Goal: Task Accomplishment & Management: Manage account settings

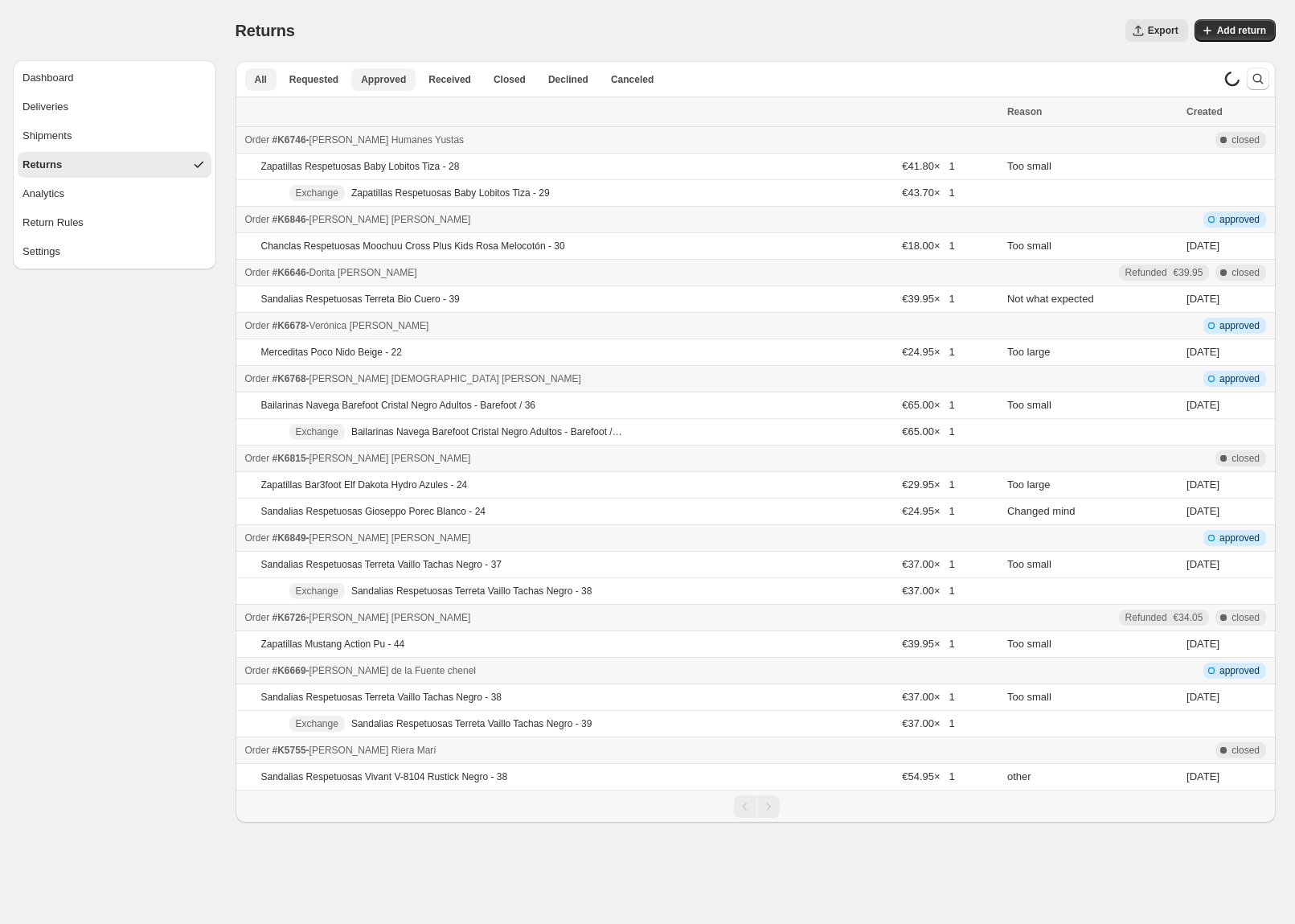
click at [383, 81] on span "Approved" at bounding box center [383, 80] width 45 height 13
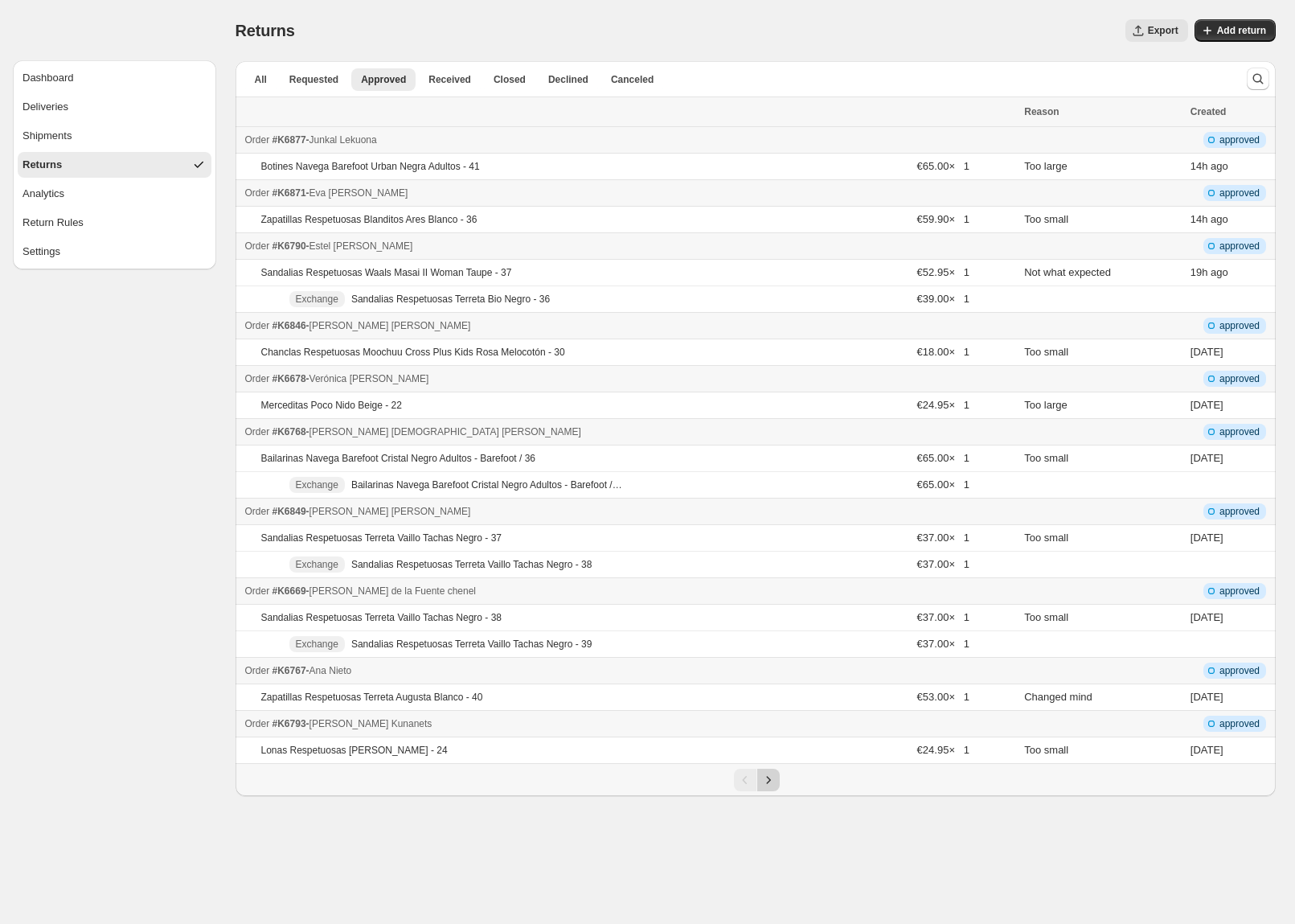
click at [773, 782] on icon "Next" at bounding box center [768, 779] width 16 height 16
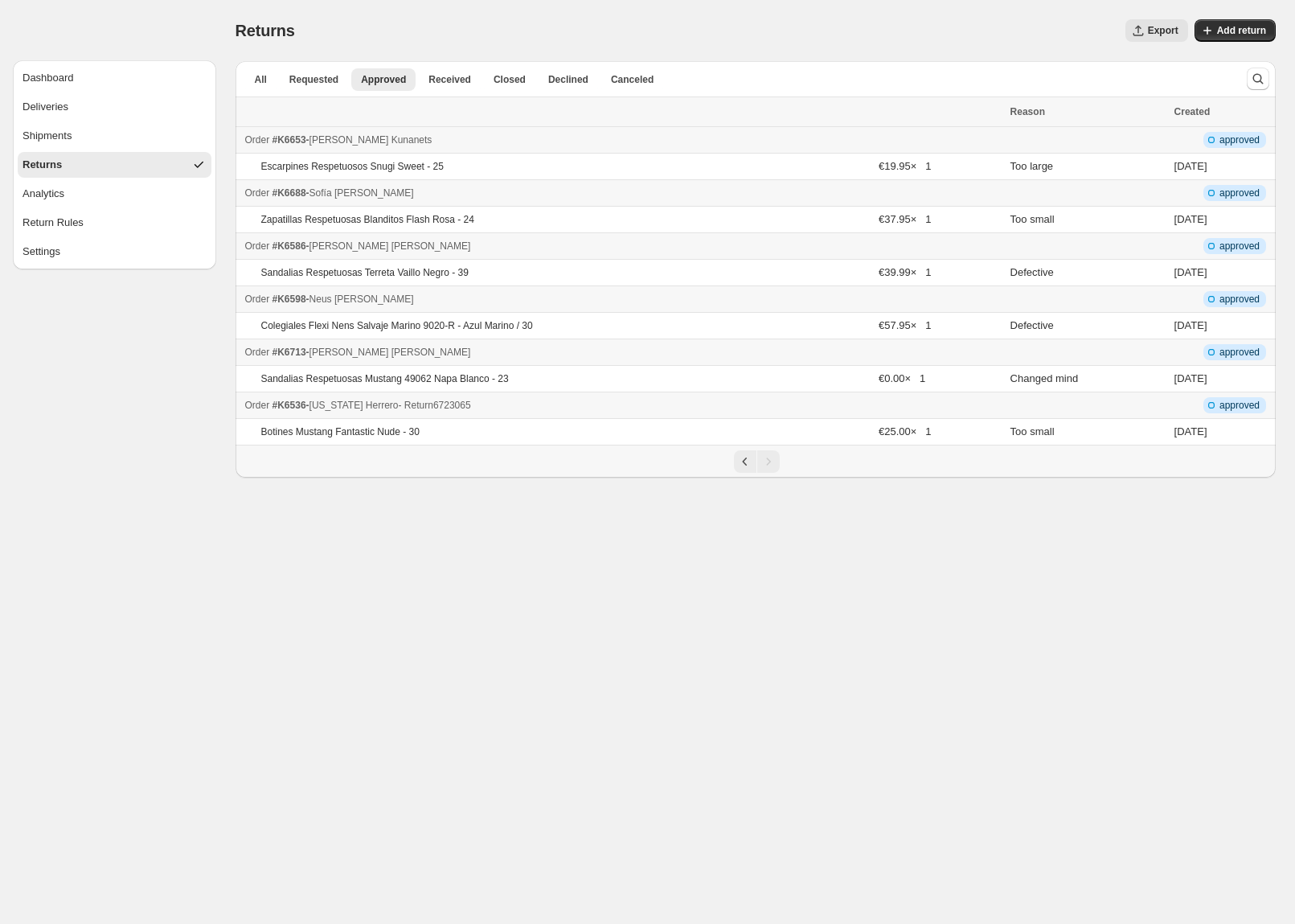
click at [637, 402] on div "Order #K6536 - [US_STATE][PERSON_NAME] - Return 6723065" at bounding box center [622, 404] width 756 height 16
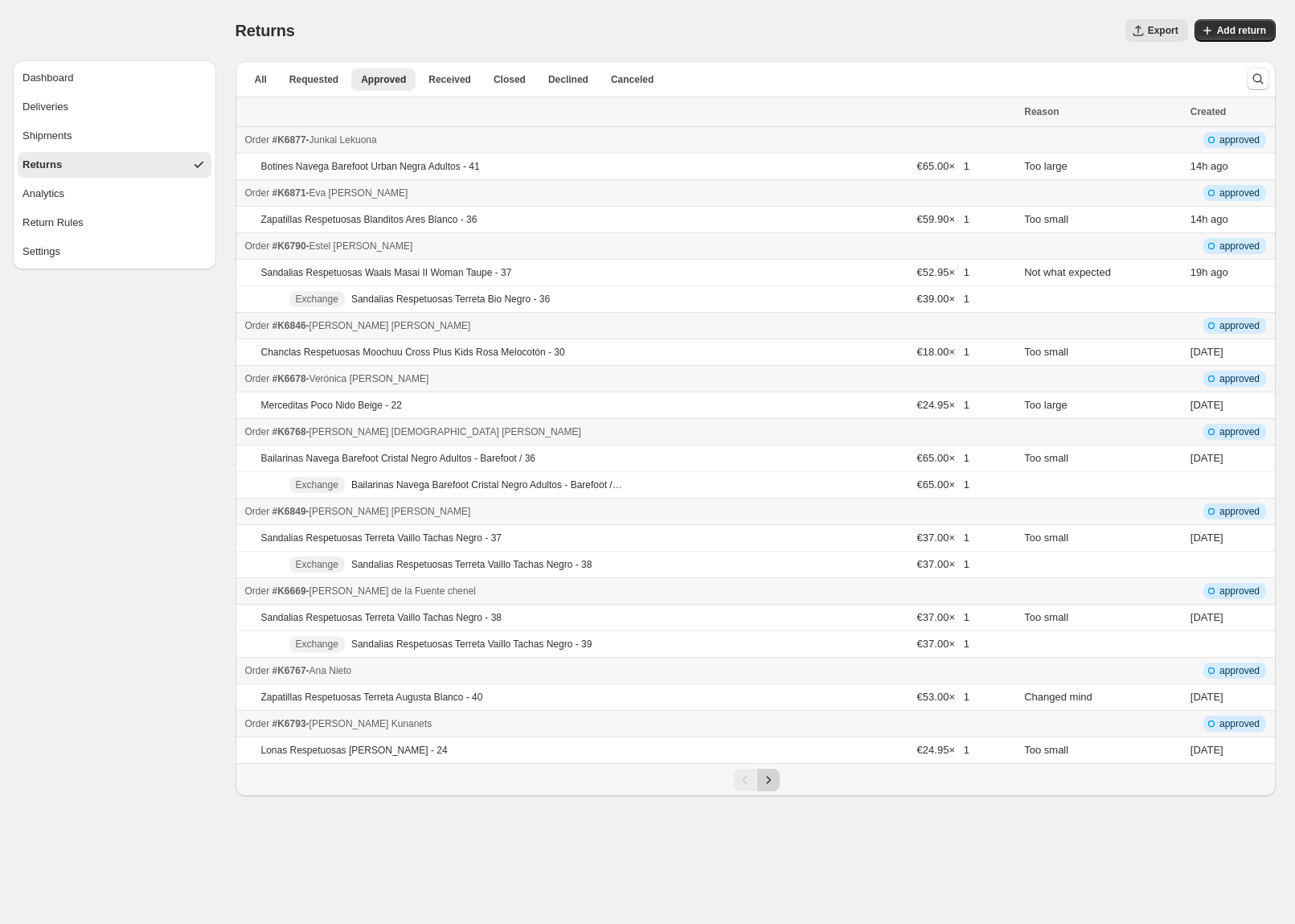
click at [771, 789] on button "Next" at bounding box center [769, 780] width 22 height 22
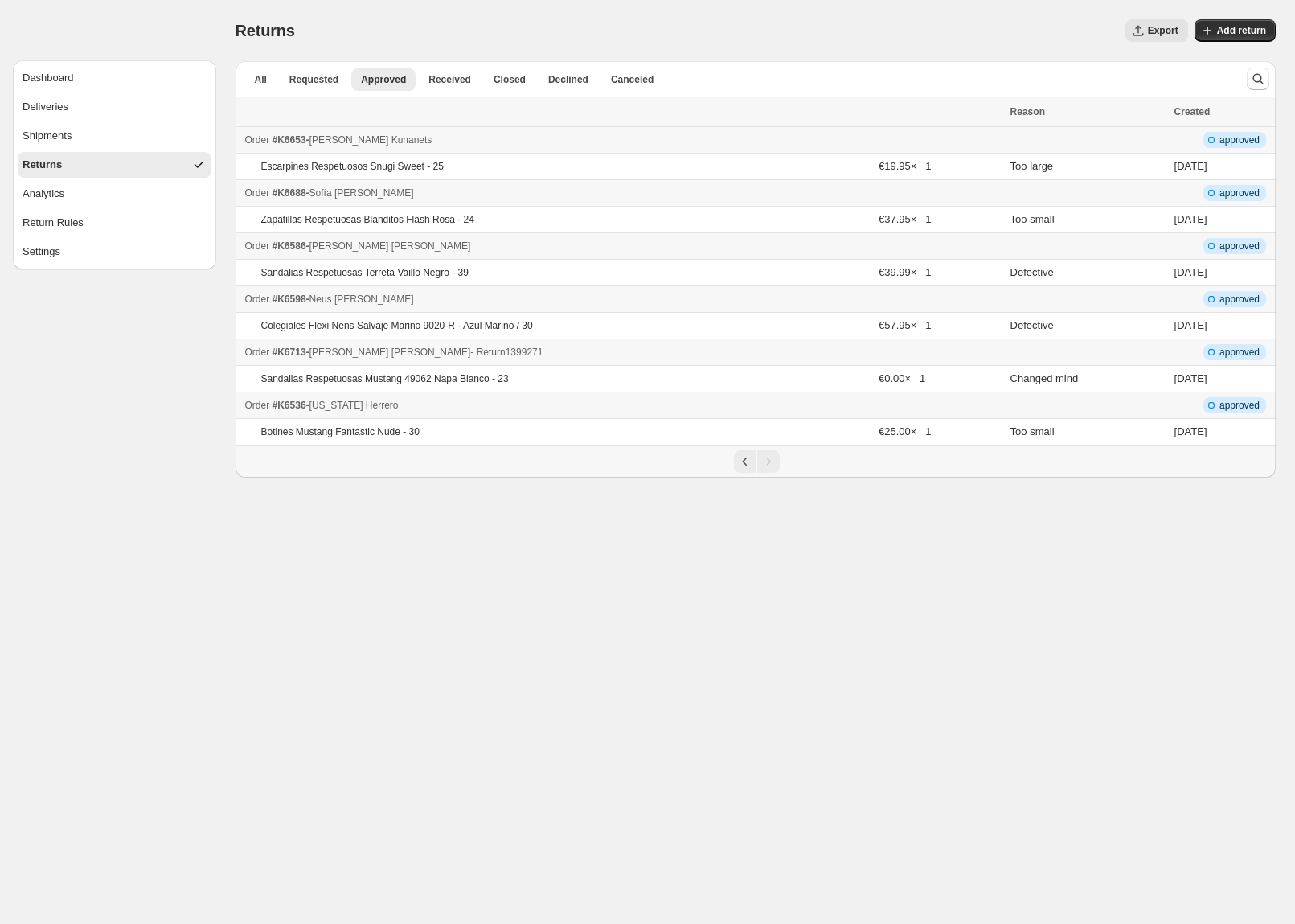
click at [609, 349] on div "Order #K6713 - [PERSON_NAME] - Return 1399271" at bounding box center [622, 352] width 756 height 16
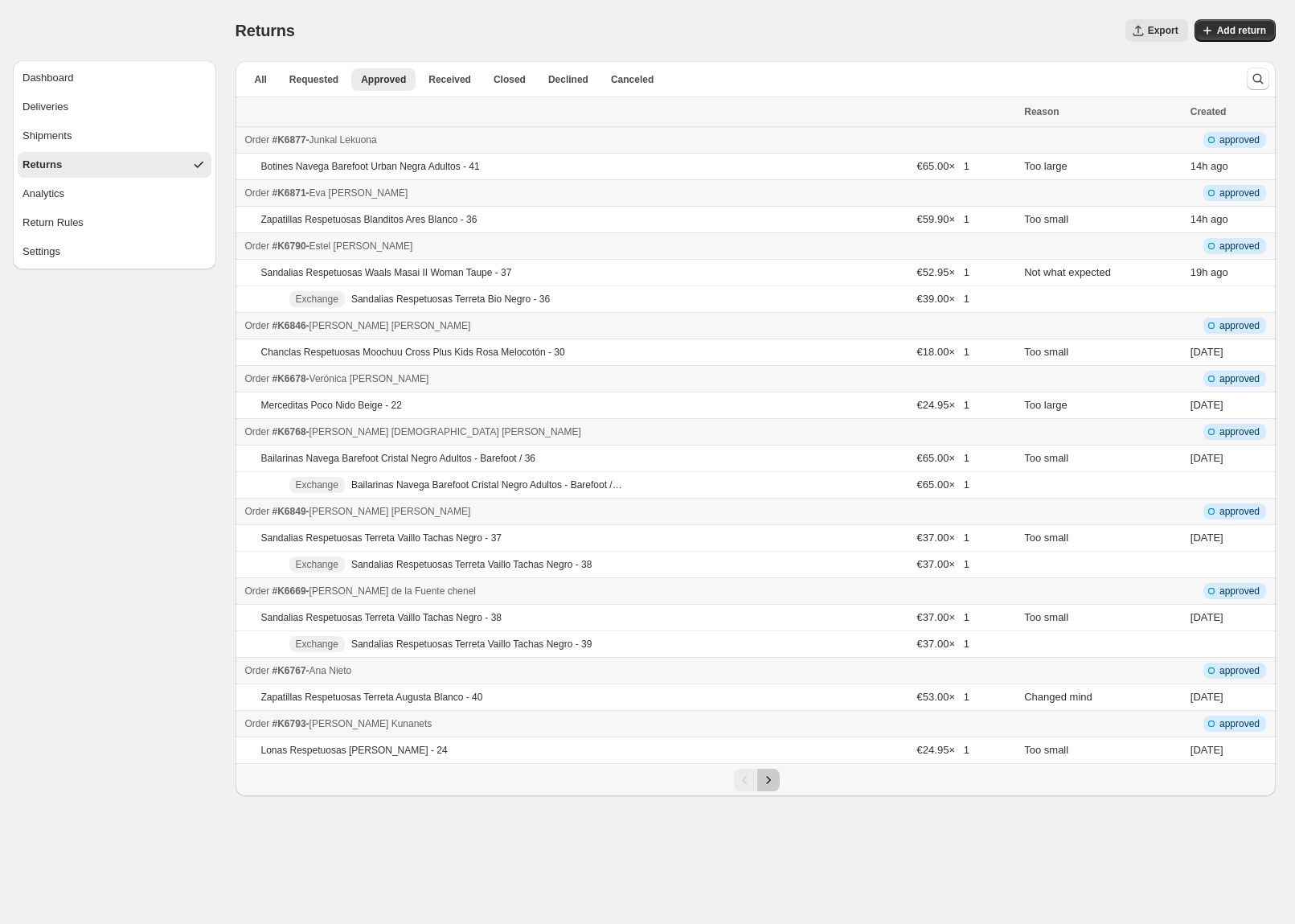
click at [771, 782] on icon "Next" at bounding box center [768, 779] width 16 height 16
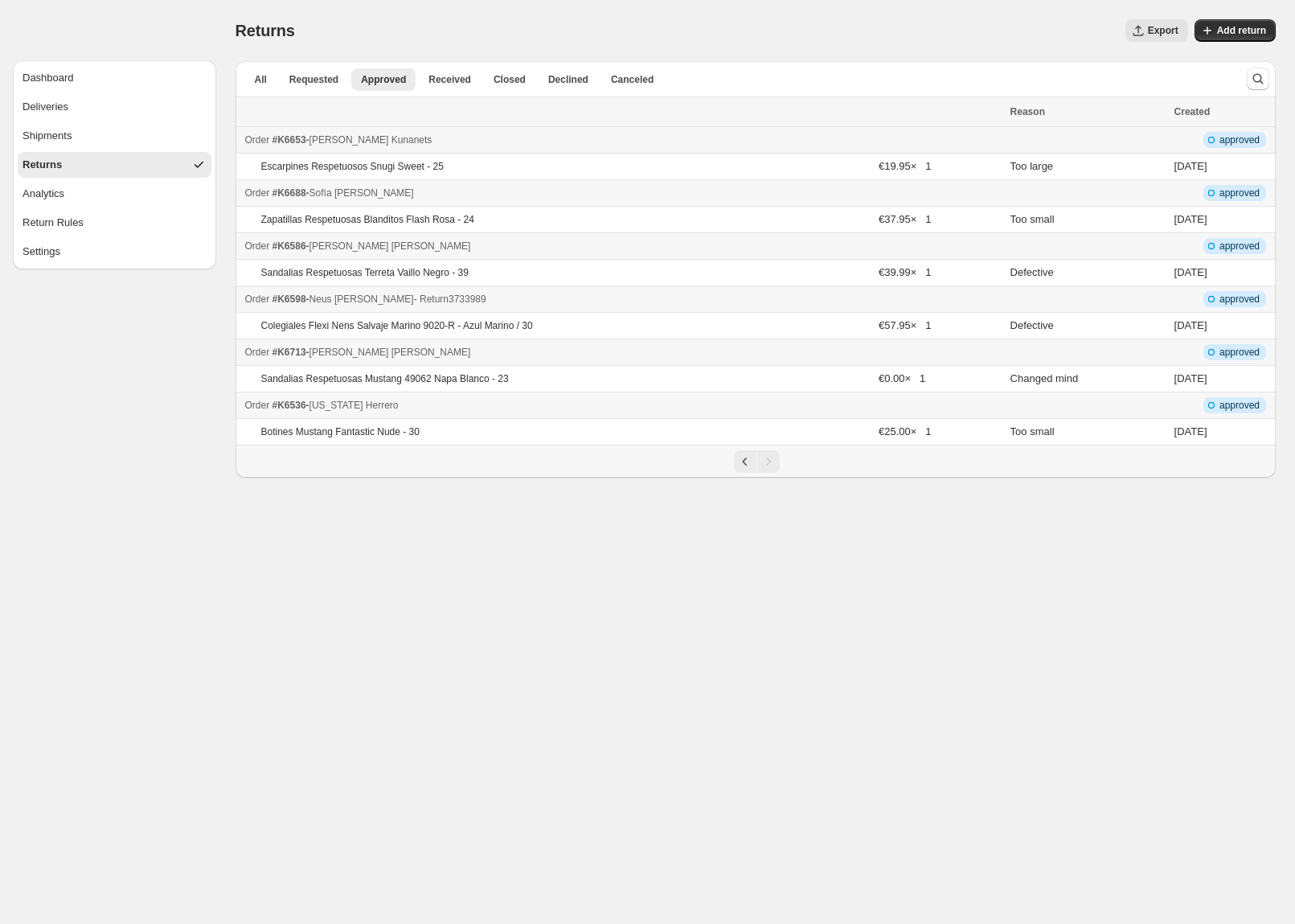
click at [432, 295] on span "- Return 3733989" at bounding box center [450, 299] width 72 height 11
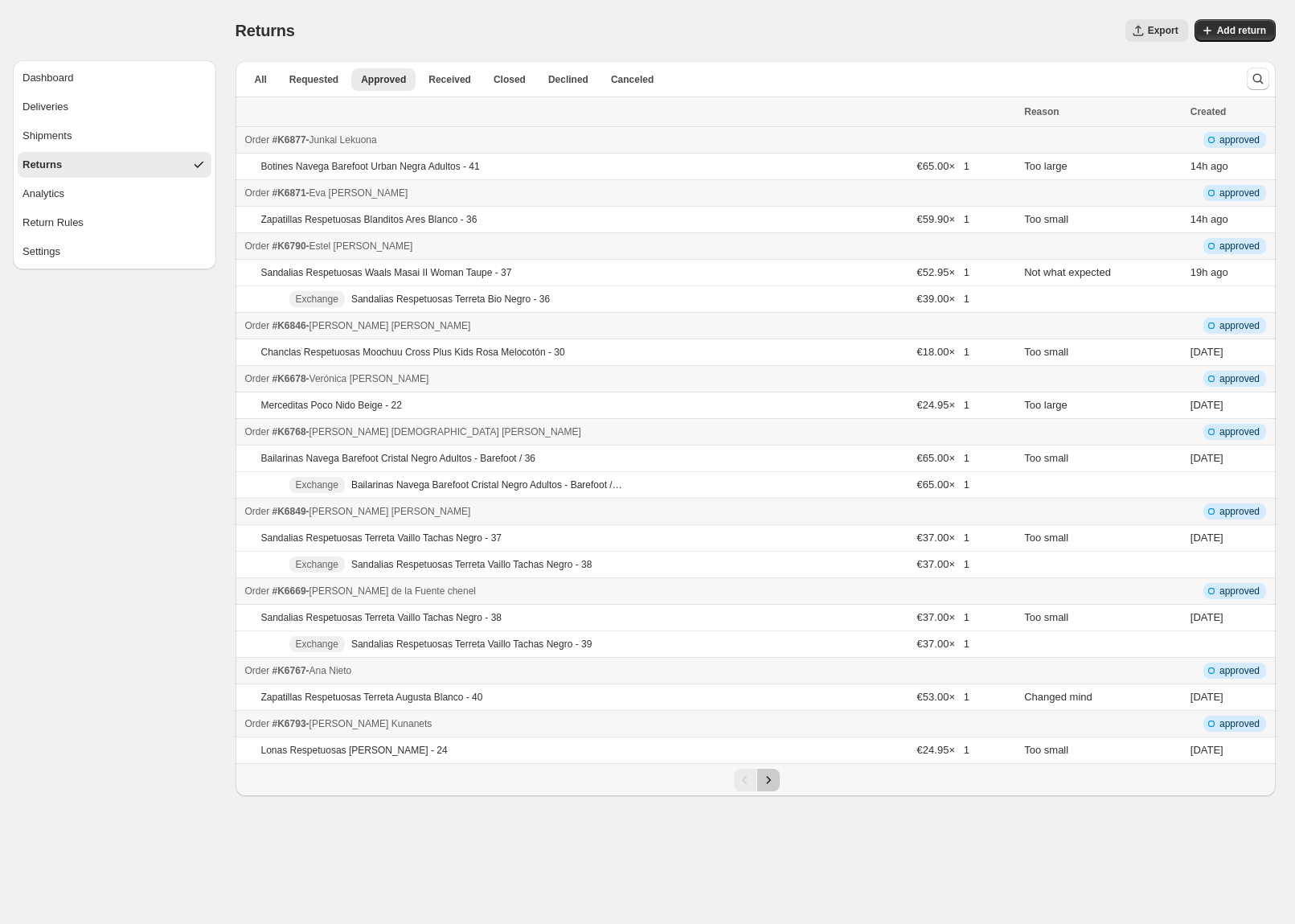
click at [770, 779] on icon "Next" at bounding box center [768, 779] width 16 height 16
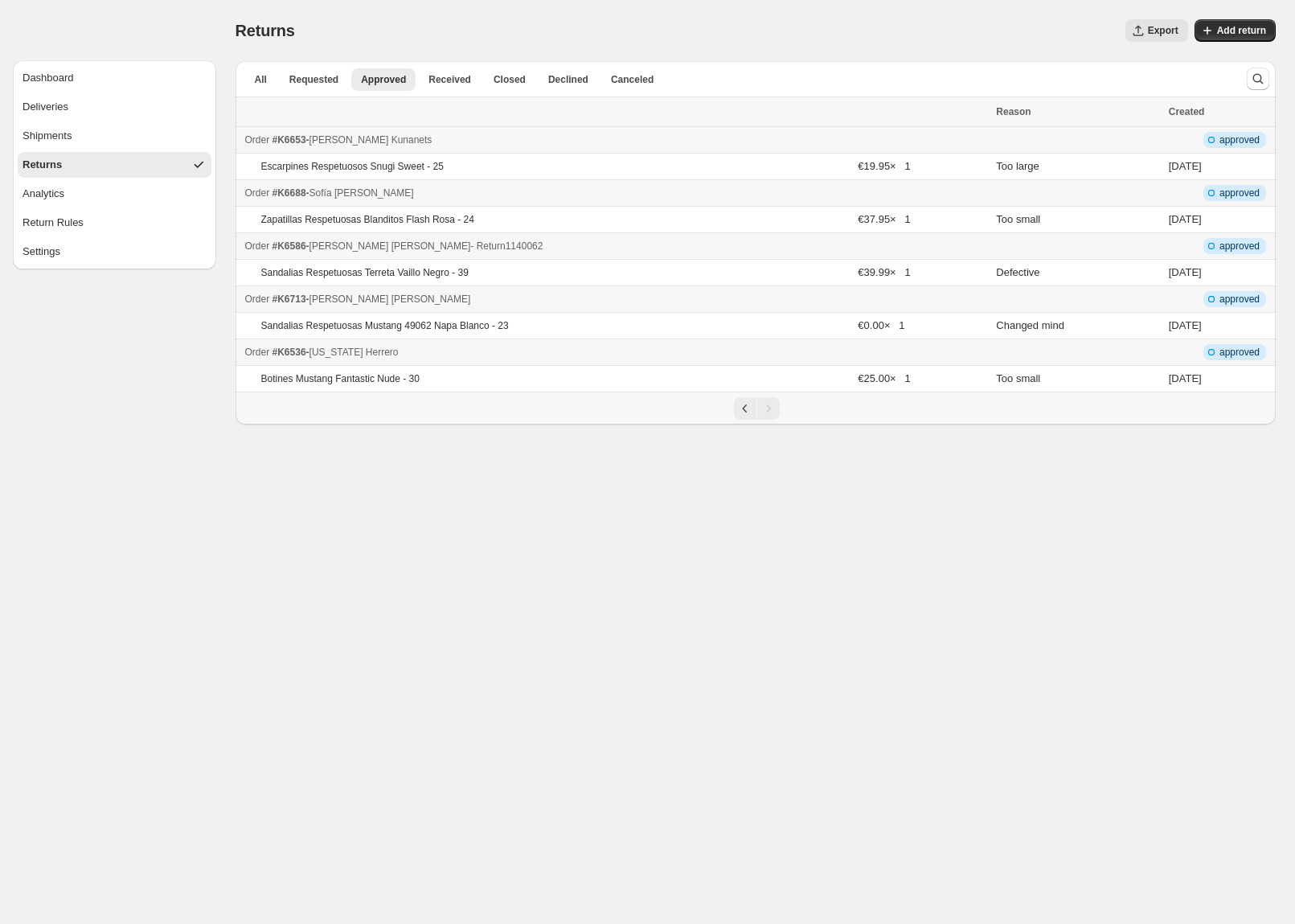
click at [570, 245] on div "Order #K6586 - [PERSON_NAME] - Return 1140062" at bounding box center [616, 246] width 742 height 16
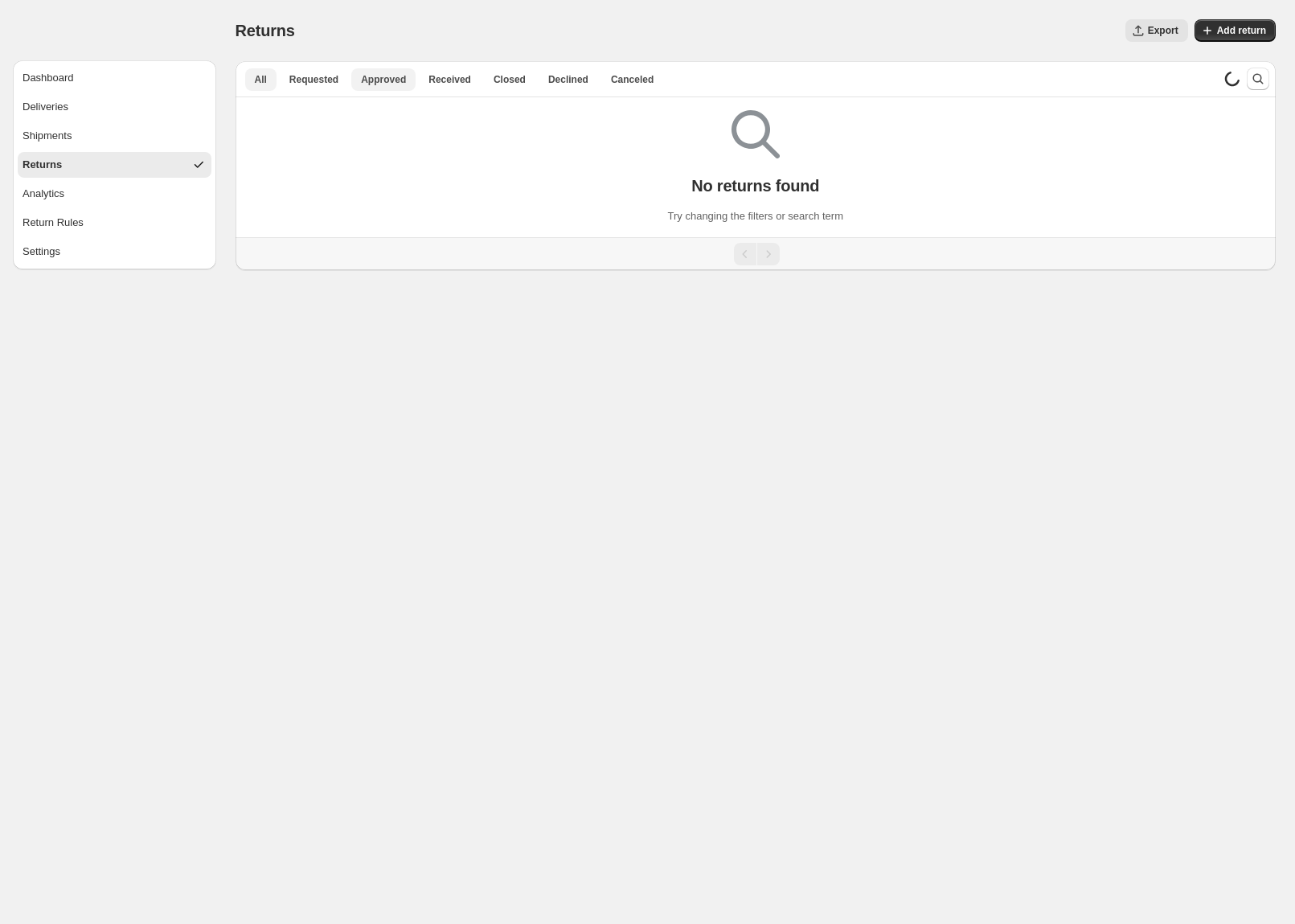
click at [391, 84] on span "Approved" at bounding box center [383, 80] width 45 height 13
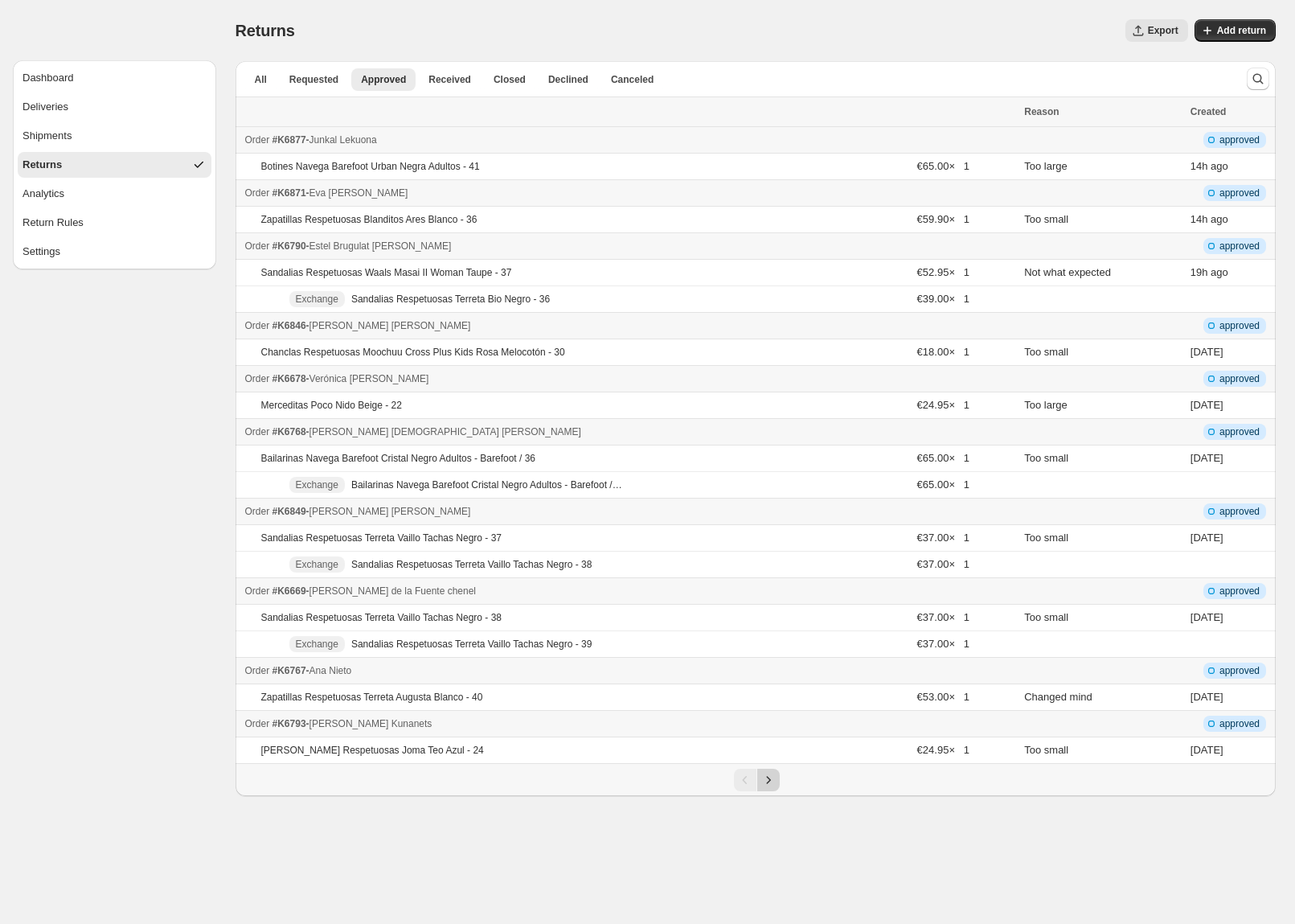
click at [770, 785] on icon "Next" at bounding box center [768, 779] width 16 height 16
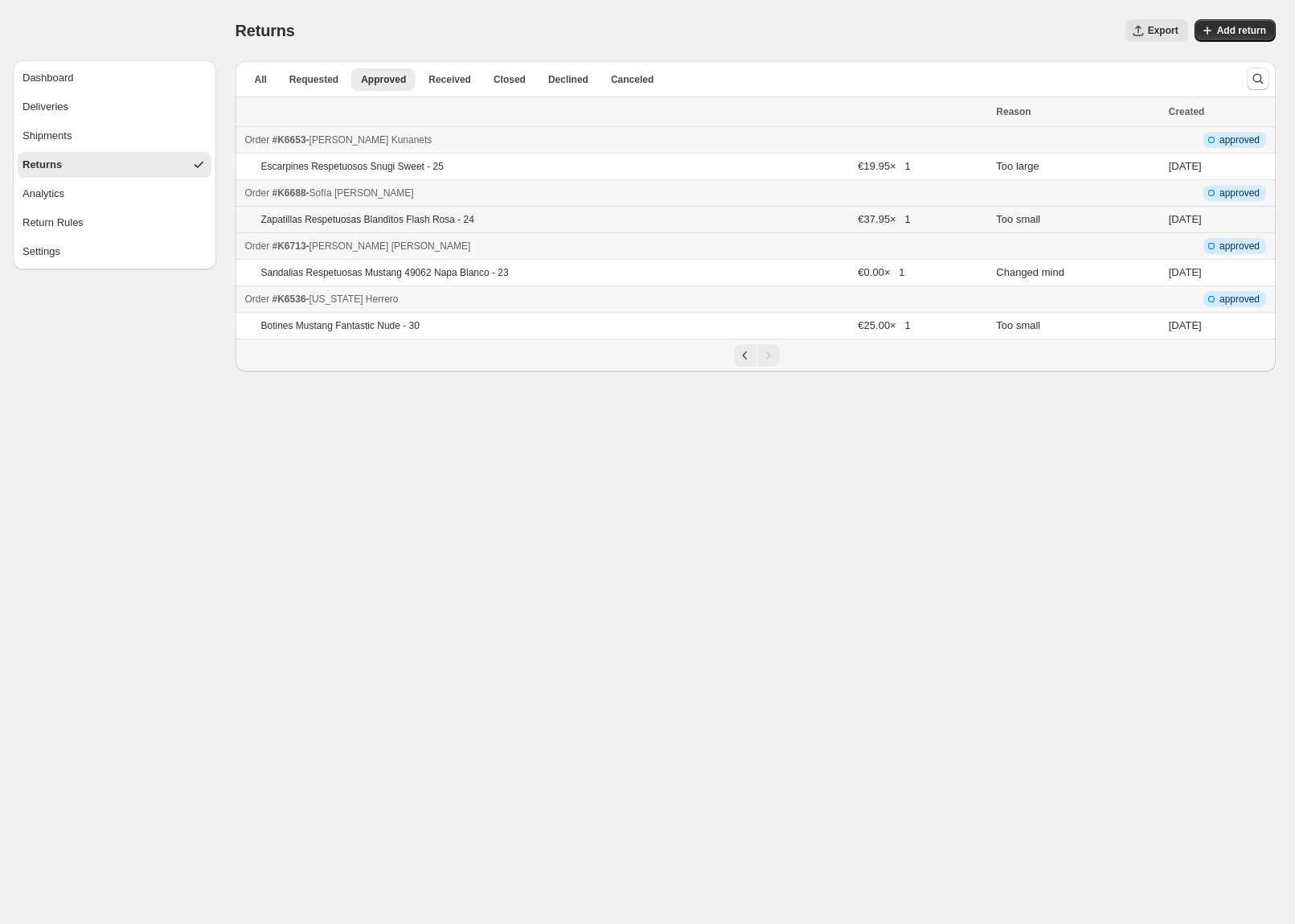
click at [605, 223] on div "Zapatillas Respetuosas Blanditos Flash Rosa - 24" at bounding box center [442, 220] width 362 height 13
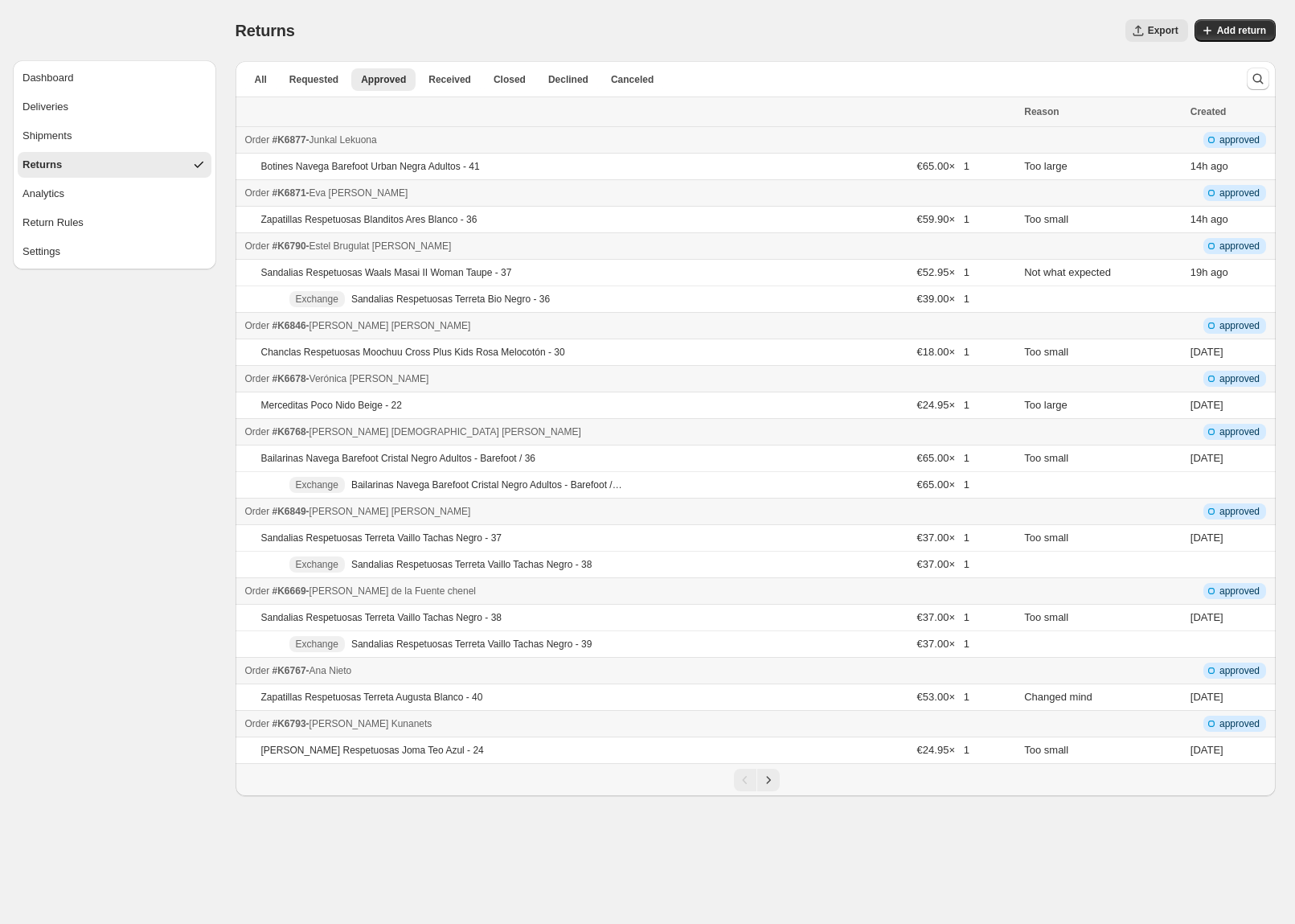
click at [782, 781] on div "Pagination" at bounding box center [757, 780] width 1025 height 22
click at [776, 783] on icon "Next" at bounding box center [768, 779] width 16 height 16
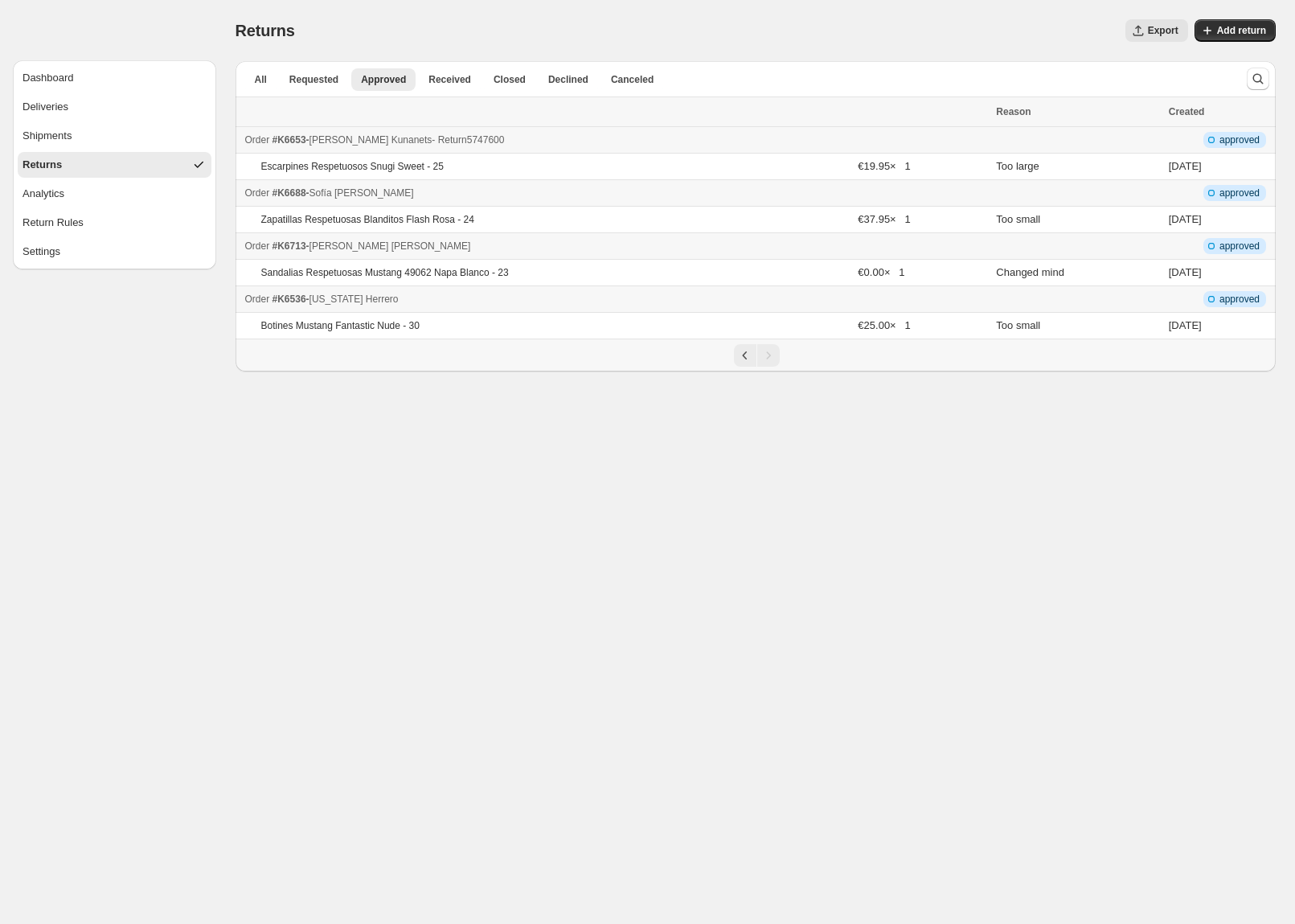
click at [541, 142] on div "Order #K6653 - Iryna Kunanets - Return 5747600" at bounding box center [616, 139] width 742 height 16
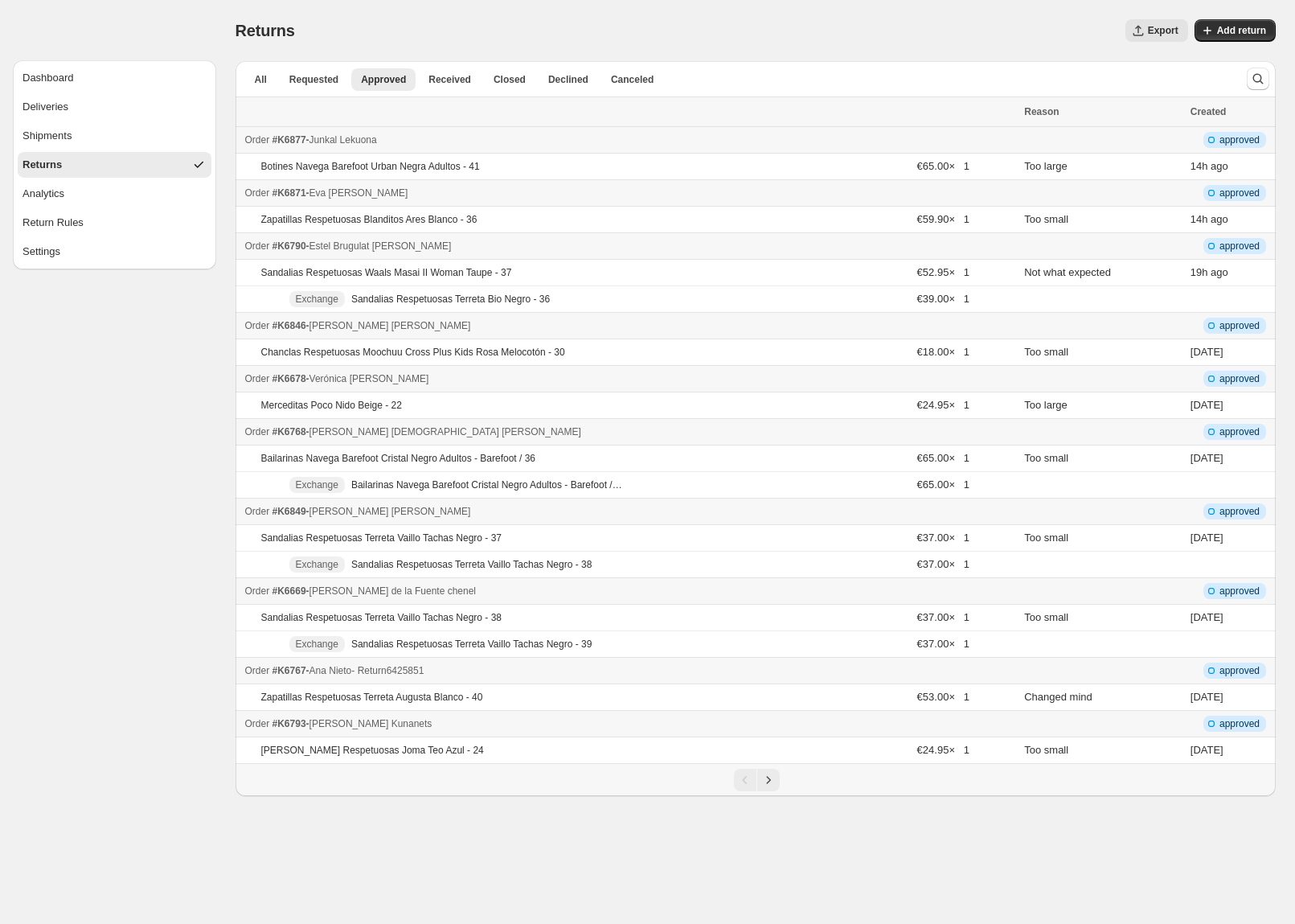
click at [654, 669] on div "Order #K6767 - Ana Nieto - Return 6425851" at bounding box center [630, 670] width 770 height 16
click at [641, 594] on div "Order #K6669 - Angela de la Fuente chenel - Return 9435386" at bounding box center [630, 590] width 770 height 16
click at [667, 517] on div "Order #K6849 - Alba Rodríguez Torres - Return 3247128" at bounding box center [630, 511] width 770 height 16
